Goal: Information Seeking & Learning: Learn about a topic

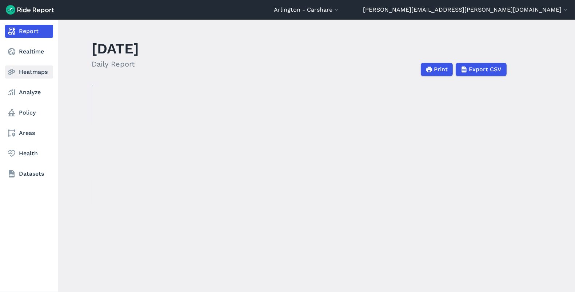
click at [13, 72] on icon at bounding box center [11, 72] width 9 height 9
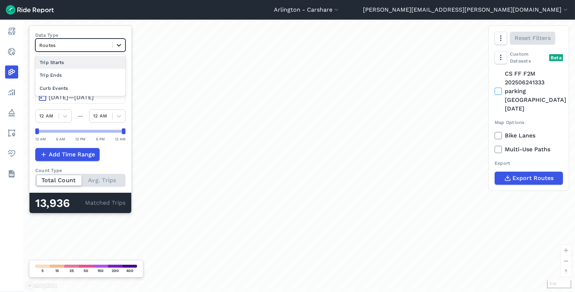
click at [119, 46] on icon at bounding box center [119, 45] width 4 height 3
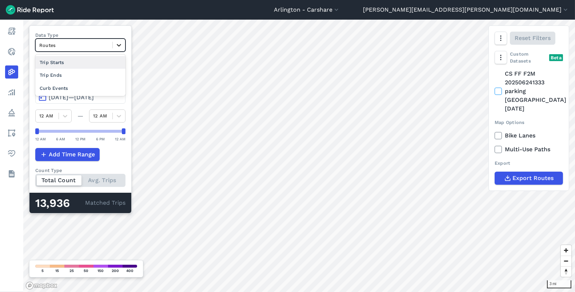
click at [119, 46] on icon at bounding box center [119, 45] width 4 height 3
click at [340, 9] on button "Arlington - Carshare" at bounding box center [307, 9] width 66 height 9
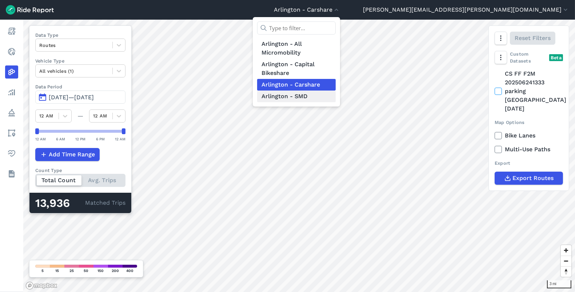
click at [336, 94] on link "Arlington - SMD" at bounding box center [296, 97] width 79 height 12
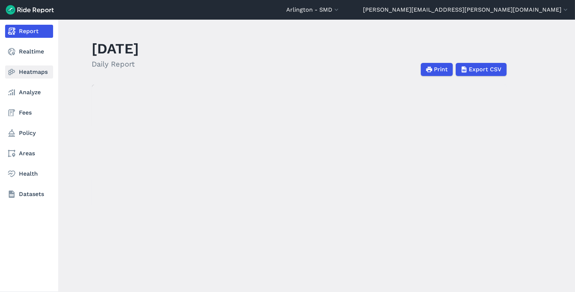
click at [20, 70] on link "Heatmaps" at bounding box center [29, 72] width 48 height 13
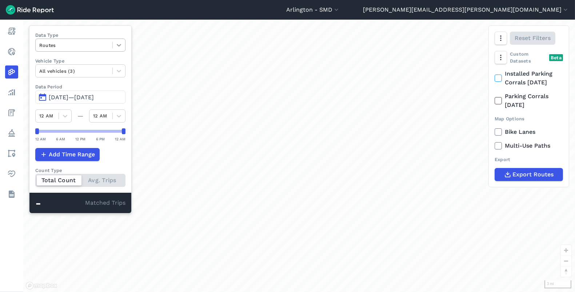
click at [116, 46] on icon at bounding box center [118, 44] width 7 height 7
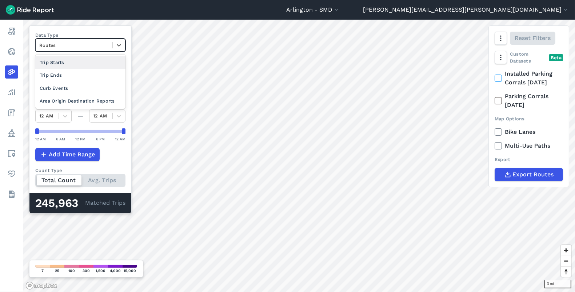
click at [83, 101] on div "Area Origin Destination Reports" at bounding box center [80, 101] width 90 height 13
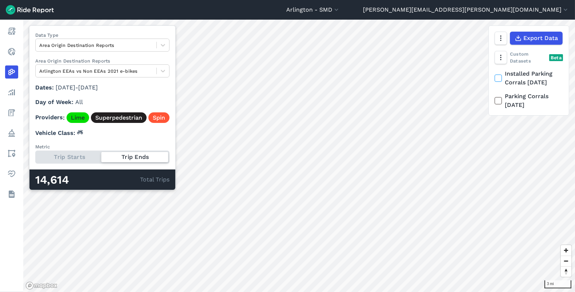
click at [120, 118] on link "Superpedestrian" at bounding box center [119, 117] width 56 height 11
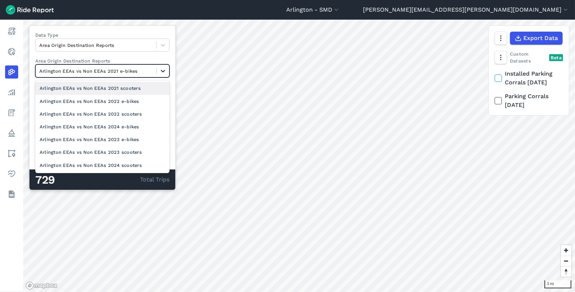
click at [167, 69] on div at bounding box center [163, 71] width 12 height 12
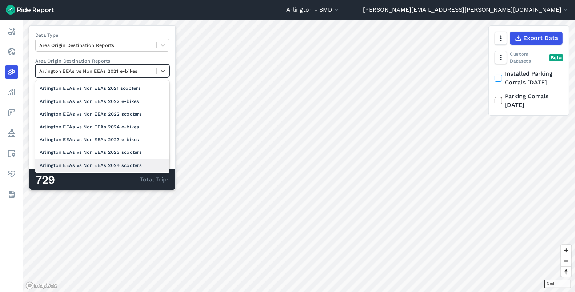
click at [134, 165] on div "Arlington EEAs vs Non EEAs 2024 scooters" at bounding box center [102, 165] width 134 height 13
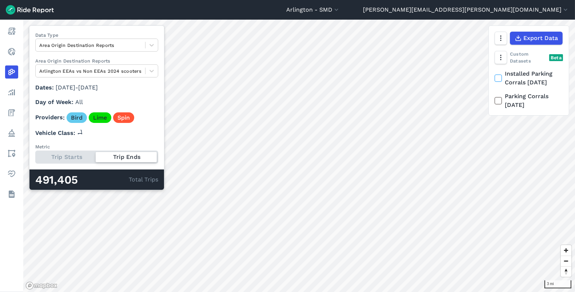
click at [81, 157] on div "Trip Starts Trip Ends" at bounding box center [96, 157] width 123 height 13
click at [35, 155] on input "Metric Trip Starts Trip Ends" at bounding box center [35, 153] width 0 height 5
click at [145, 157] on div "Trip Starts Trip Ends" at bounding box center [96, 157] width 123 height 13
click at [35, 155] on input "Metric Trip Starts Trip Ends" at bounding box center [35, 153] width 0 height 5
click at [60, 153] on div "Trip Starts Trip Ends" at bounding box center [96, 157] width 123 height 13
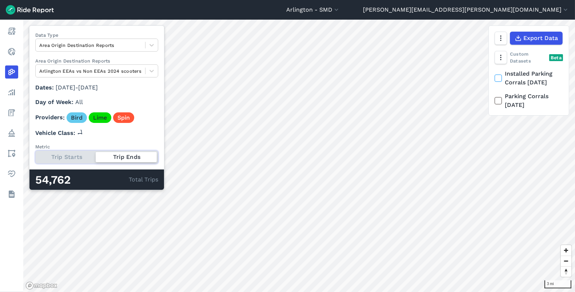
click at [35, 153] on input "Metric Trip Starts Trip Ends" at bounding box center [35, 153] width 0 height 5
click at [151, 157] on div "Trip Starts Trip Ends" at bounding box center [96, 157] width 123 height 13
click at [35, 155] on input "Metric Trip Starts Trip Ends" at bounding box center [35, 153] width 0 height 5
click at [529, 35] on span "Export Data" at bounding box center [540, 38] width 35 height 9
click at [155, 72] on icon at bounding box center [151, 70] width 7 height 7
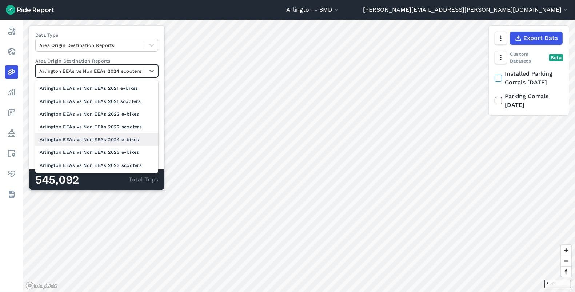
click at [136, 139] on div "Arlington EEAs vs Non EEAs 2024 e-bikes" at bounding box center [96, 139] width 123 height 13
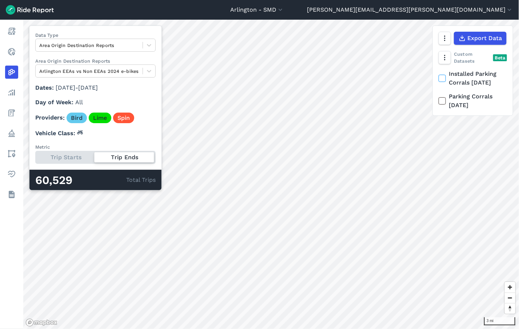
click at [71, 159] on div "Trip Starts Trip Ends" at bounding box center [95, 157] width 120 height 13
click at [35, 155] on input "Metric Trip Starts Trip Ends" at bounding box center [35, 153] width 0 height 5
click at [81, 156] on div at bounding box center [67, 157] width 60 height 10
click at [35, 155] on input "Metric Trip Starts Trip Ends" at bounding box center [35, 153] width 0 height 5
click at [81, 156] on div "Trip Starts Trip Ends" at bounding box center [95, 157] width 120 height 13
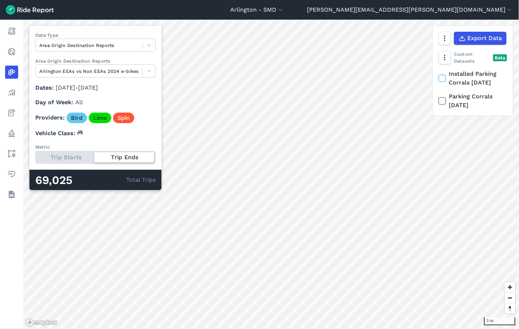
click at [35, 155] on input "Metric Trip Starts Trip Ends" at bounding box center [35, 153] width 0 height 5
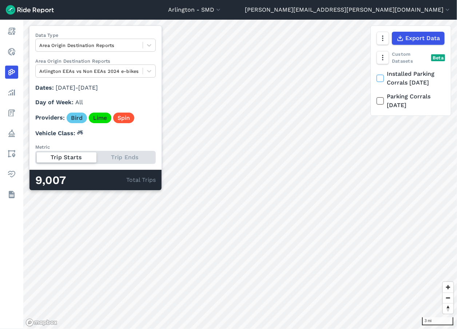
click at [137, 158] on div "Trip Starts Trip Ends" at bounding box center [95, 157] width 120 height 13
click at [35, 155] on input "Metric Trip Starts Trip Ends" at bounding box center [35, 153] width 0 height 5
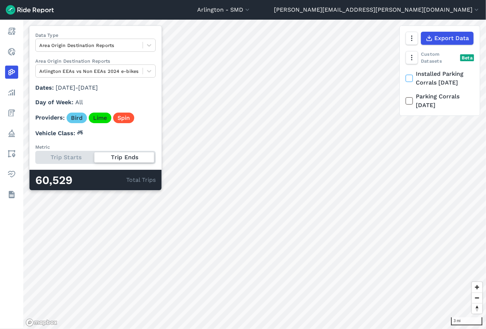
click at [64, 160] on div "Trip Starts Trip Ends" at bounding box center [95, 157] width 120 height 13
click at [35, 155] on input "Metric Trip Starts Trip Ends" at bounding box center [35, 153] width 0 height 5
click at [153, 70] on icon at bounding box center [149, 70] width 7 height 7
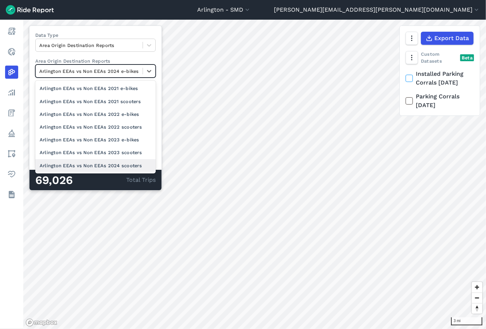
click at [134, 166] on div "Arlington EEAs vs Non EEAs 2024 scooters" at bounding box center [95, 165] width 120 height 13
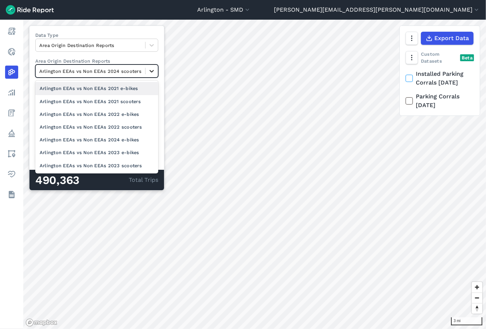
click at [155, 69] on icon at bounding box center [151, 70] width 7 height 7
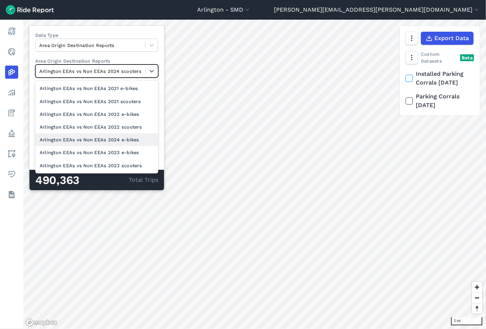
click at [136, 138] on div "Arlington EEAs vs Non EEAs 2024 e-bikes" at bounding box center [96, 139] width 123 height 13
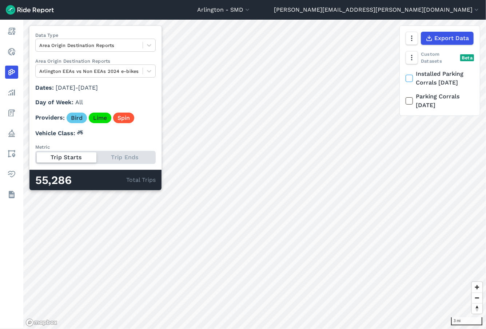
click at [150, 157] on div "Trip Starts Trip Ends" at bounding box center [95, 157] width 120 height 13
click at [35, 155] on input "Metric Trip Starts Trip Ends" at bounding box center [35, 153] width 0 height 5
click at [139, 68] on div at bounding box center [89, 71] width 100 height 8
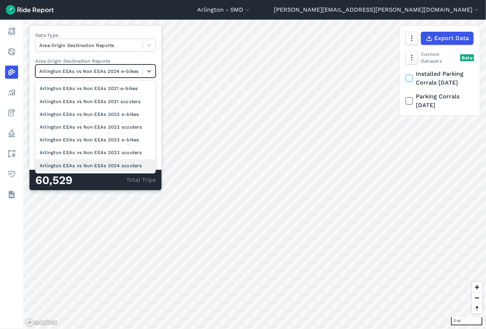
click at [138, 164] on div "Arlington EEAs vs Non EEAs 2024 scooters" at bounding box center [95, 165] width 120 height 13
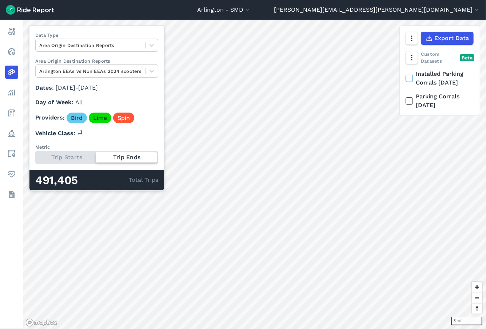
click at [77, 157] on div "Trip Starts Trip Ends" at bounding box center [96, 157] width 123 height 13
click at [35, 155] on input "Metric Trip Starts Trip Ends" at bounding box center [35, 153] width 0 height 5
click at [149, 158] on div "Trip Starts Trip Ends" at bounding box center [96, 157] width 123 height 13
click at [35, 155] on input "Metric Trip Starts Trip Ends" at bounding box center [35, 153] width 0 height 5
click at [68, 160] on div "Trip Starts Trip Ends" at bounding box center [96, 157] width 123 height 13
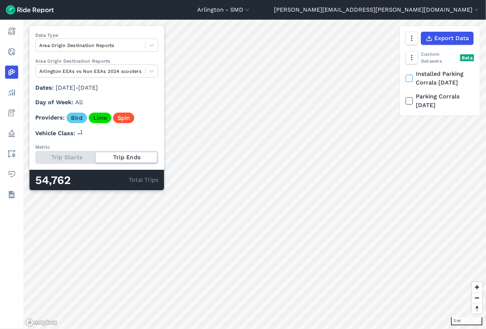
click at [35, 155] on input "Metric Trip Starts Trip Ends" at bounding box center [35, 153] width 0 height 5
click at [158, 70] on div at bounding box center [152, 71] width 12 height 12
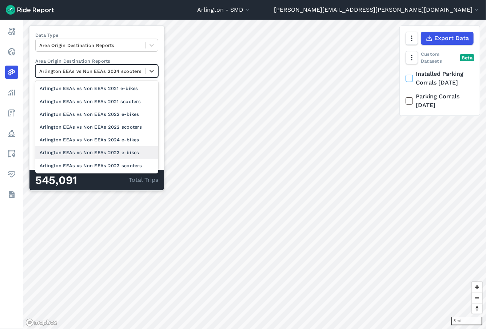
click at [134, 152] on div "Arlington EEAs vs Non EEAs 2023 e-bikes" at bounding box center [96, 152] width 123 height 13
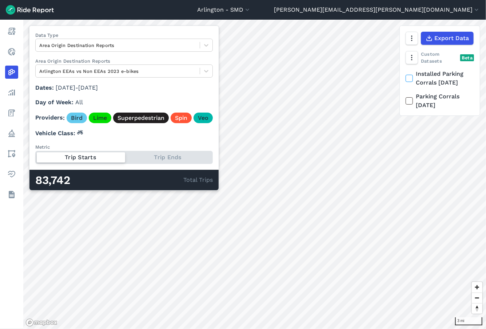
click at [150, 158] on div "Trip Starts Trip Ends" at bounding box center [124, 157] width 178 height 13
click at [35, 155] on input "Metric Trip Starts Trip Ends" at bounding box center [35, 153] width 0 height 5
click at [131, 72] on div at bounding box center [117, 71] width 157 height 8
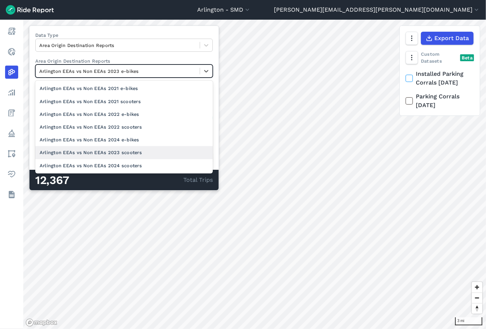
click at [125, 152] on div "Arlington EEAs vs Non EEAs 2023 scooters" at bounding box center [124, 152] width 178 height 13
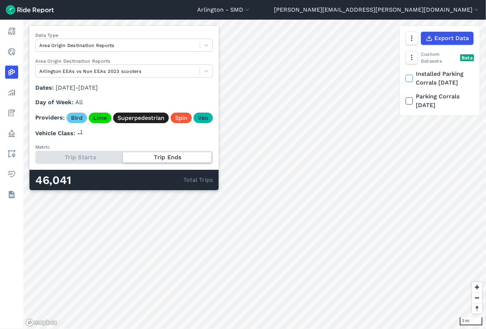
click at [98, 154] on div "Trip Starts Trip Ends" at bounding box center [124, 157] width 178 height 13
click at [35, 154] on input "Metric Trip Starts Trip Ends" at bounding box center [35, 153] width 0 height 5
click at [155, 157] on div "Trip Starts Trip Ends" at bounding box center [124, 157] width 178 height 13
click at [35, 155] on input "Metric Trip Starts Trip Ends" at bounding box center [35, 153] width 0 height 5
click at [95, 157] on div "Trip Starts Trip Ends" at bounding box center [124, 157] width 178 height 13
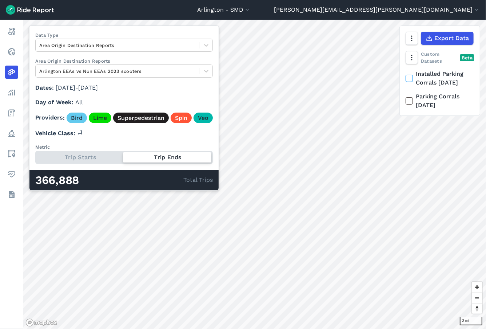
click at [35, 155] on input "Metric Trip Starts Trip Ends" at bounding box center [35, 153] width 0 height 5
click at [146, 158] on div "Trip Starts Trip Ends" at bounding box center [124, 157] width 178 height 13
click at [35, 155] on input "Metric Trip Starts Trip Ends" at bounding box center [35, 153] width 0 height 5
